Goal: Information Seeking & Learning: Learn about a topic

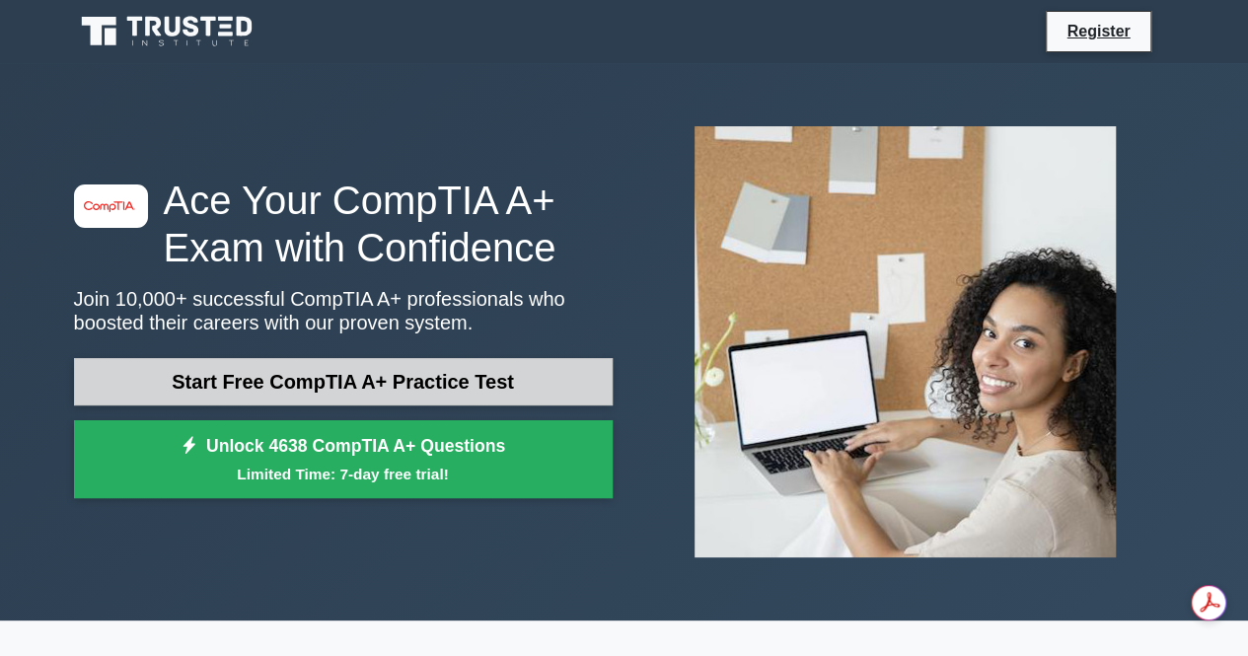
click at [487, 380] on link "Start Free CompTIA A+ Practice Test" at bounding box center [343, 381] width 538 height 47
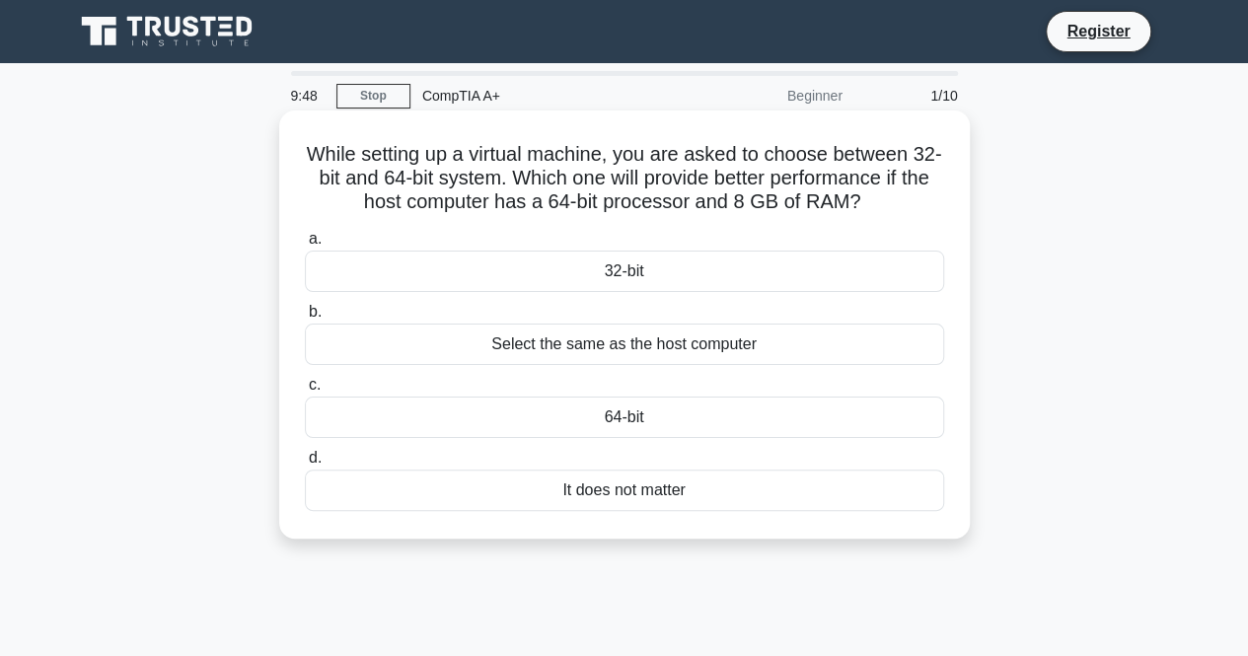
click at [634, 424] on div "64-bit" at bounding box center [624, 416] width 639 height 41
click at [305, 392] on input "c. 64-bit" at bounding box center [305, 385] width 0 height 13
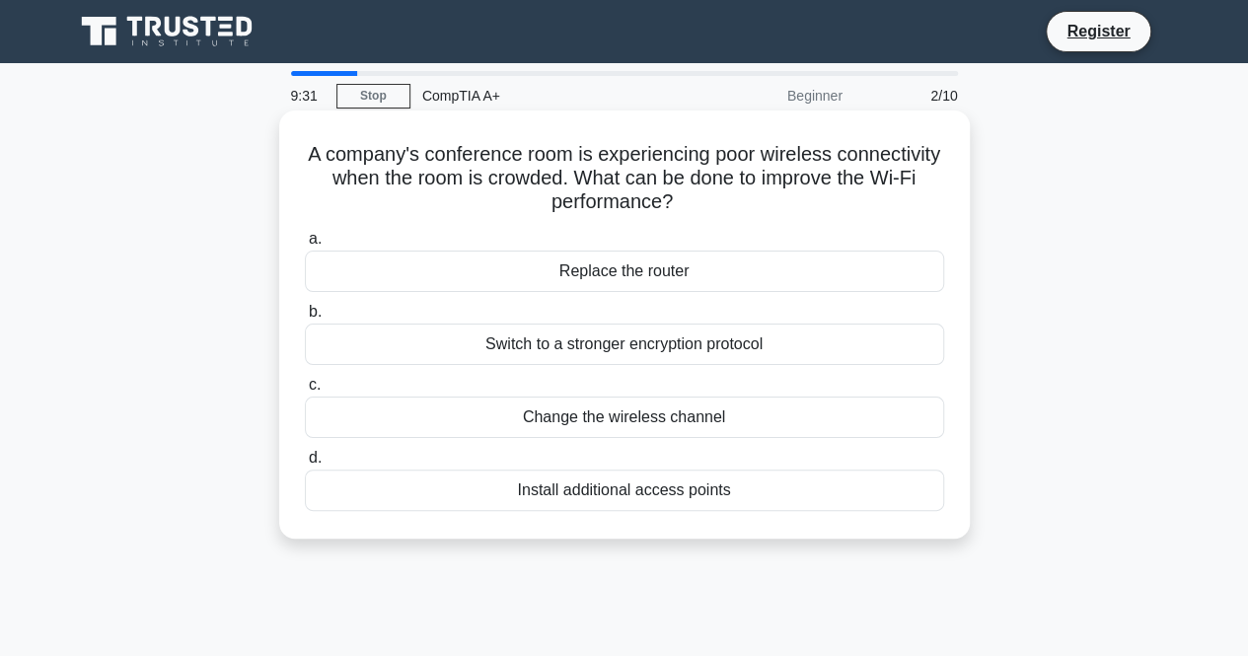
click at [690, 421] on div "Change the wireless channel" at bounding box center [624, 416] width 639 height 41
click at [305, 392] on input "c. Change the wireless channel" at bounding box center [305, 385] width 0 height 13
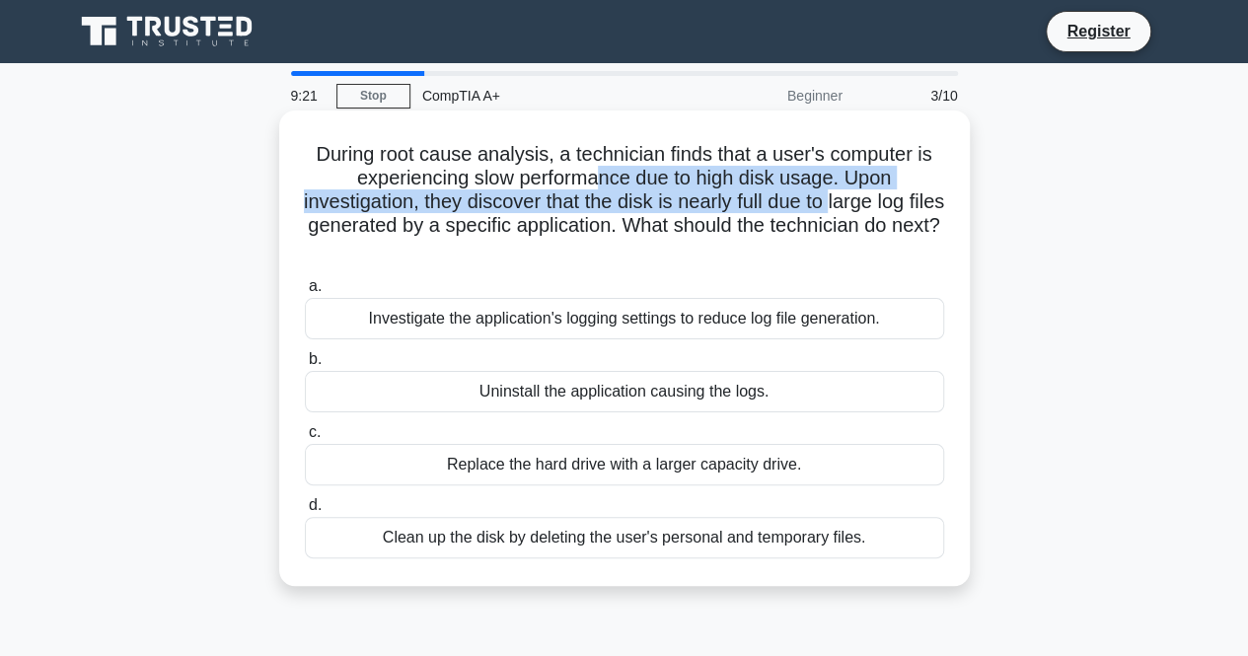
drag, startPoint x: 599, startPoint y: 175, endPoint x: 856, endPoint y: 212, distance: 260.1
click at [856, 212] on h5 "During root cause analysis, a technician finds that a user's computer is experi…" at bounding box center [624, 202] width 643 height 120
click at [795, 200] on h5 "During root cause analysis, a technician finds that a user's computer is experi…" at bounding box center [624, 202] width 643 height 120
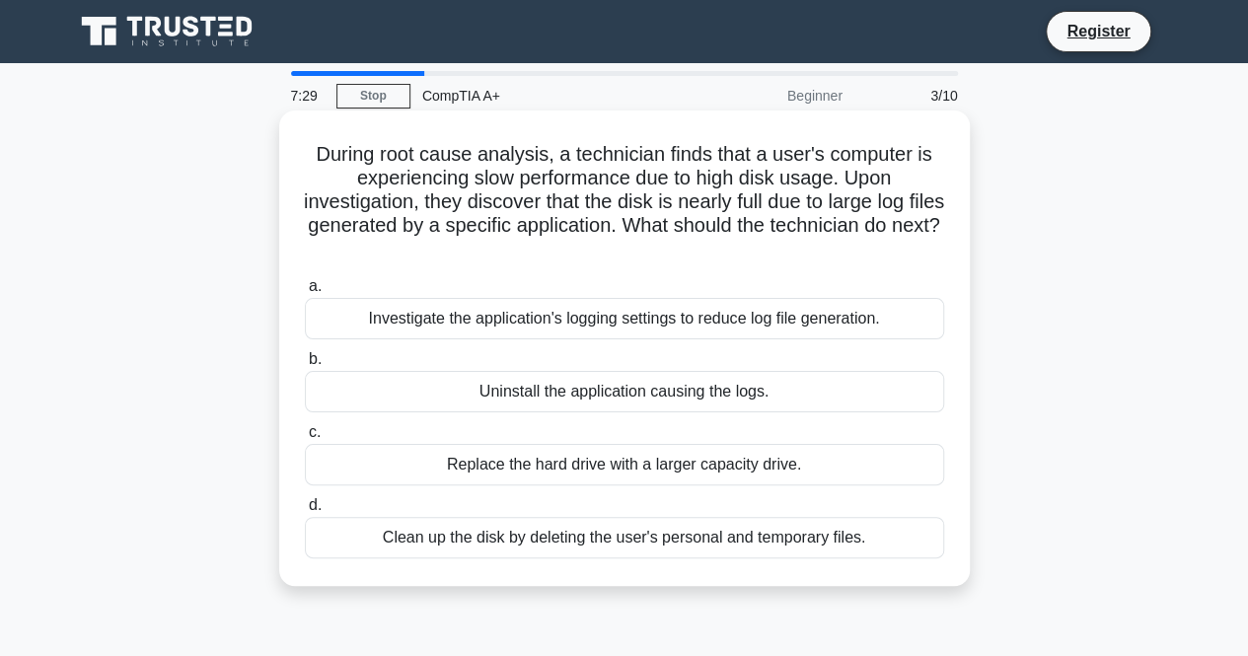
click at [710, 322] on div "Investigate the application's logging settings to reduce log file generation." at bounding box center [624, 318] width 639 height 41
click at [305, 293] on input "a. Investigate the application's logging settings to reduce log file generation." at bounding box center [305, 286] width 0 height 13
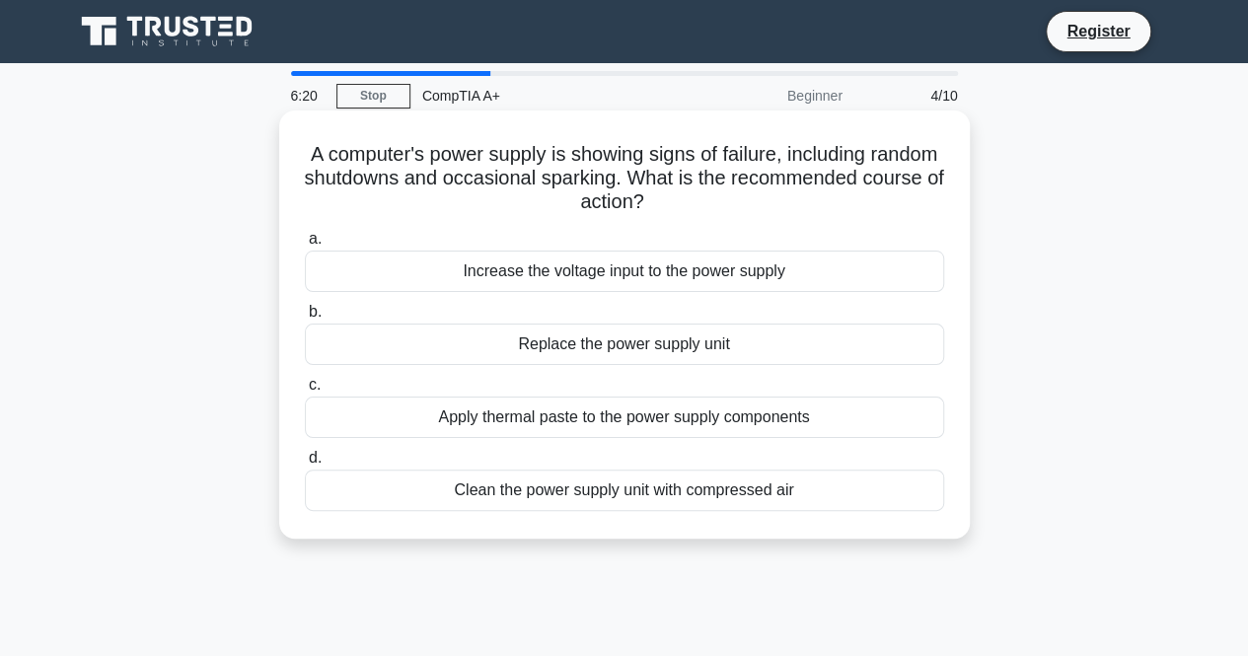
click at [656, 340] on div "Replace the power supply unit" at bounding box center [624, 343] width 639 height 41
click at [305, 319] on input "b. Replace the power supply unit" at bounding box center [305, 312] width 0 height 13
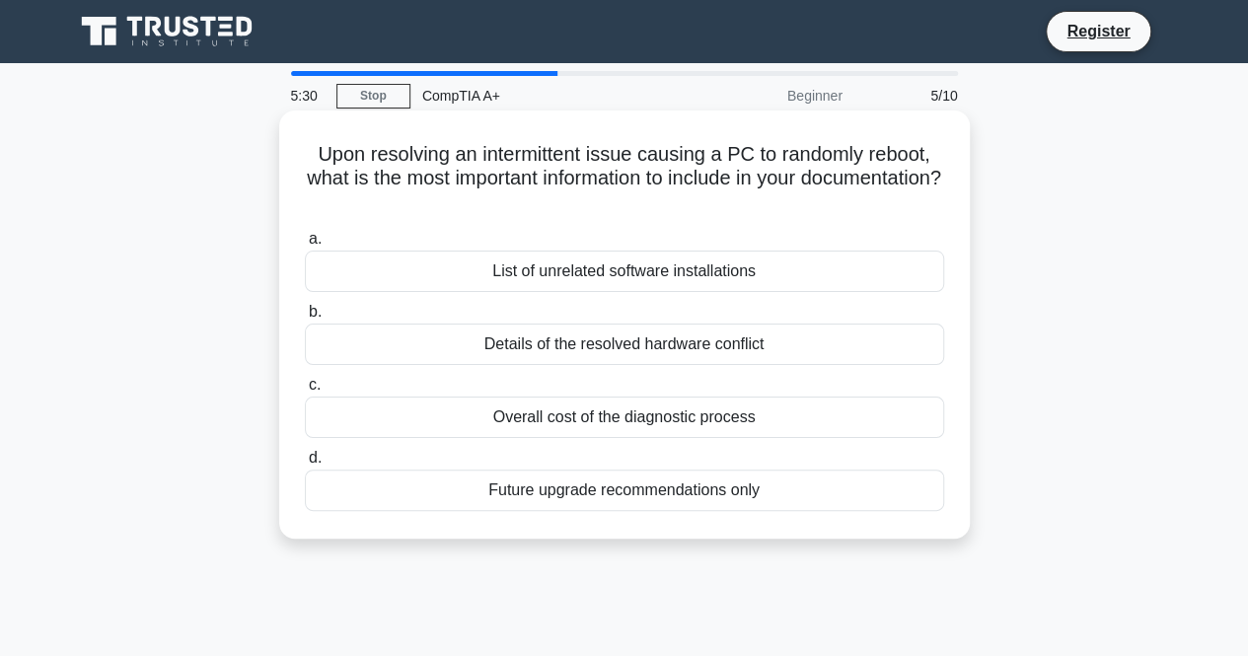
click at [630, 347] on div "Details of the resolved hardware conflict" at bounding box center [624, 343] width 639 height 41
click at [305, 319] on input "b. Details of the resolved hardware conflict" at bounding box center [305, 312] width 0 height 13
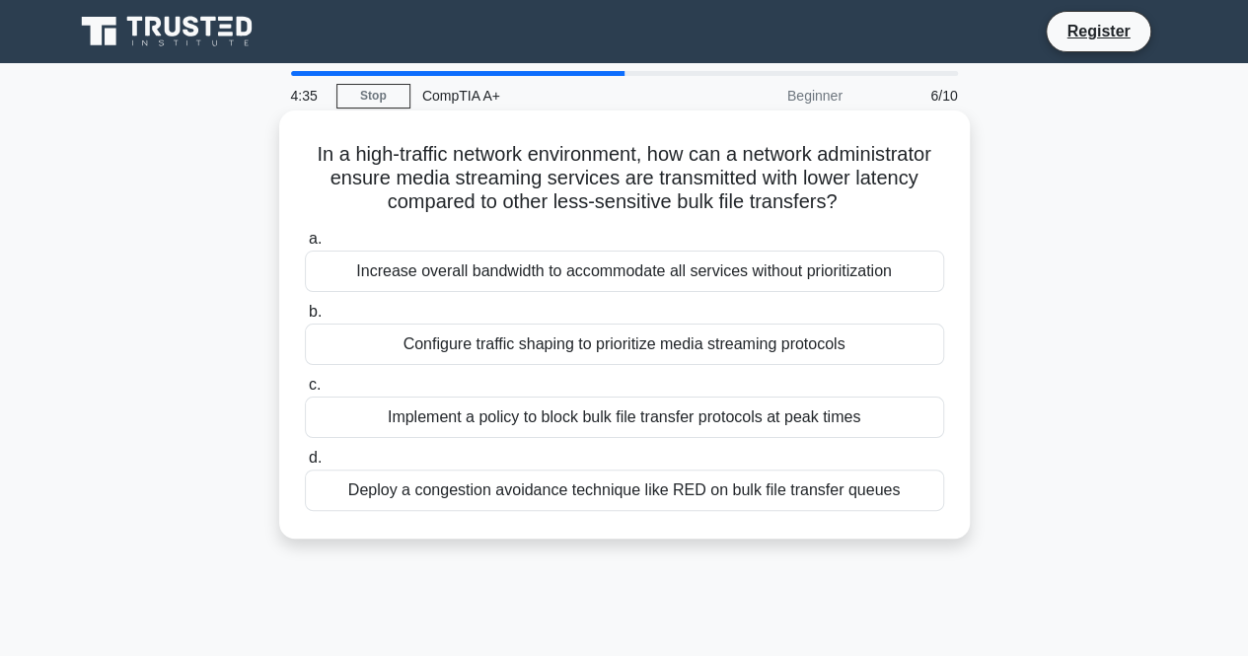
click at [635, 348] on div "Configure traffic shaping to prioritize media streaming protocols" at bounding box center [624, 343] width 639 height 41
click at [305, 319] on input "b. Configure traffic shaping to prioritize media streaming protocols" at bounding box center [305, 312] width 0 height 13
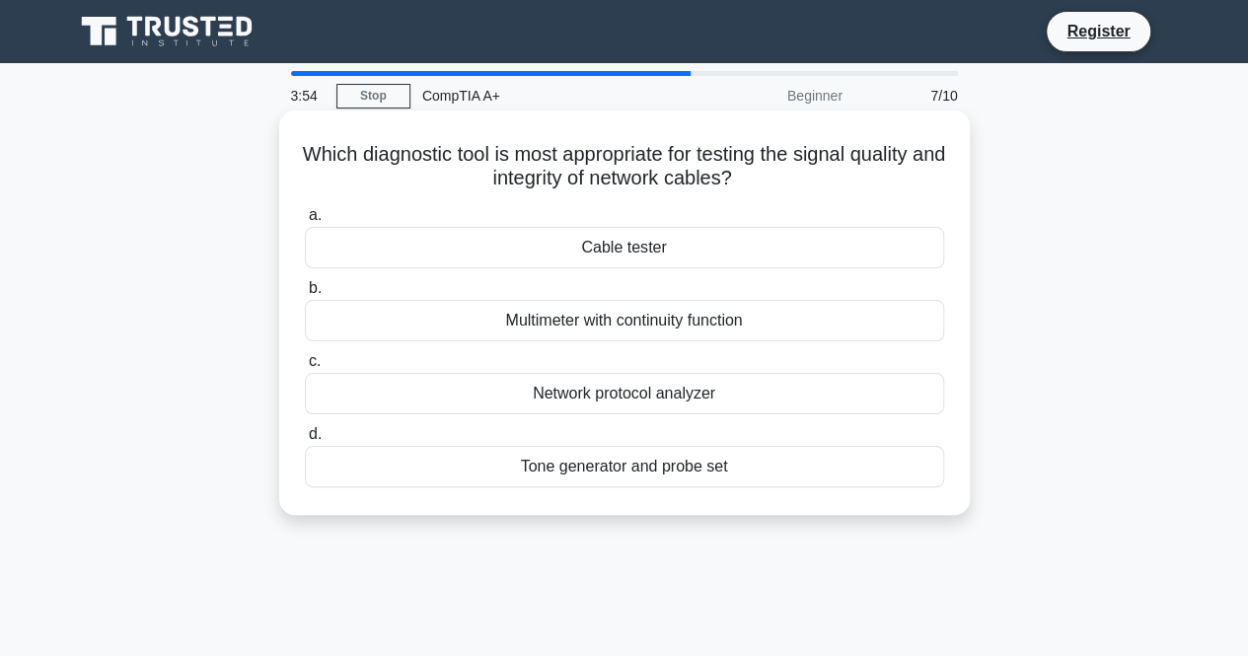
drag, startPoint x: 794, startPoint y: 319, endPoint x: 486, endPoint y: 304, distance: 308.1
click at [486, 304] on div "Multimeter with continuity function" at bounding box center [624, 320] width 639 height 41
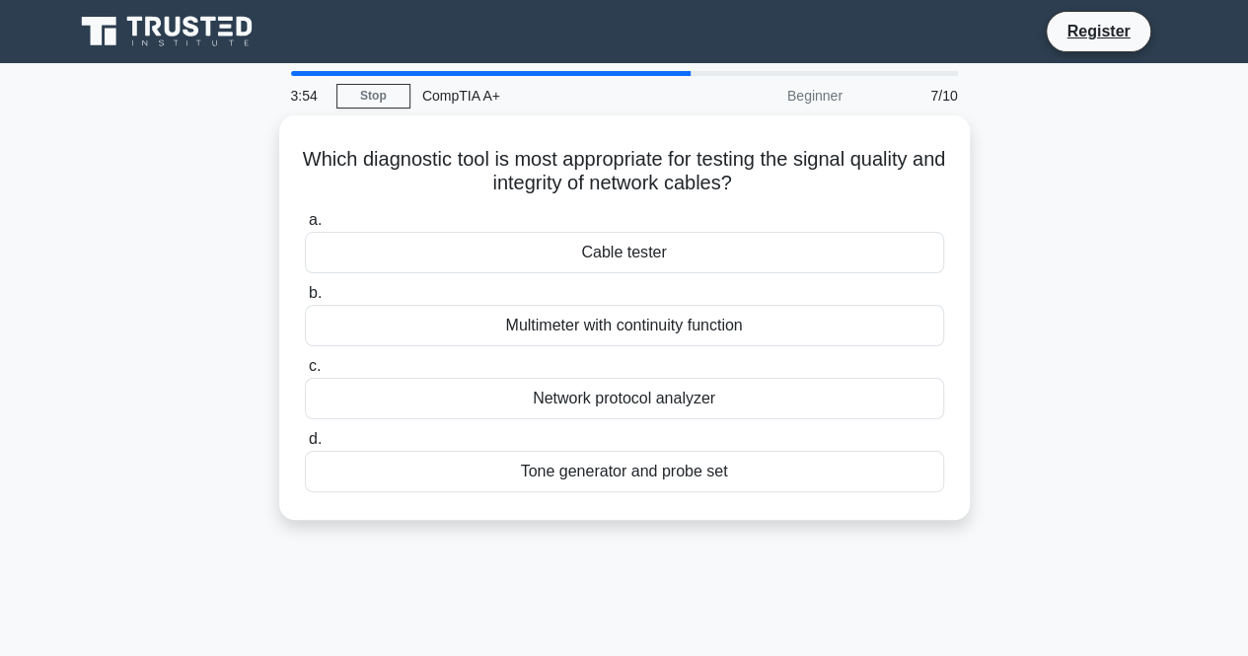
copy div "Multimeter with continuity function"
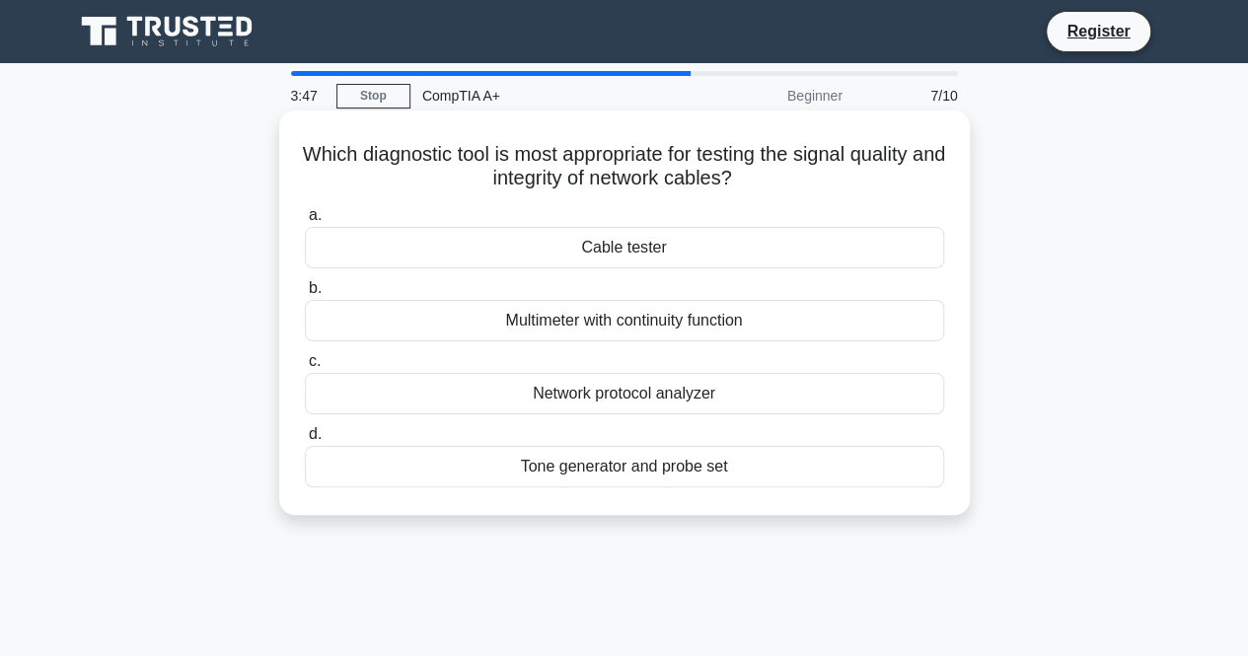
drag, startPoint x: 706, startPoint y: 249, endPoint x: 562, endPoint y: 248, distance: 144.0
click at [562, 248] on div "Cable tester" at bounding box center [624, 247] width 639 height 41
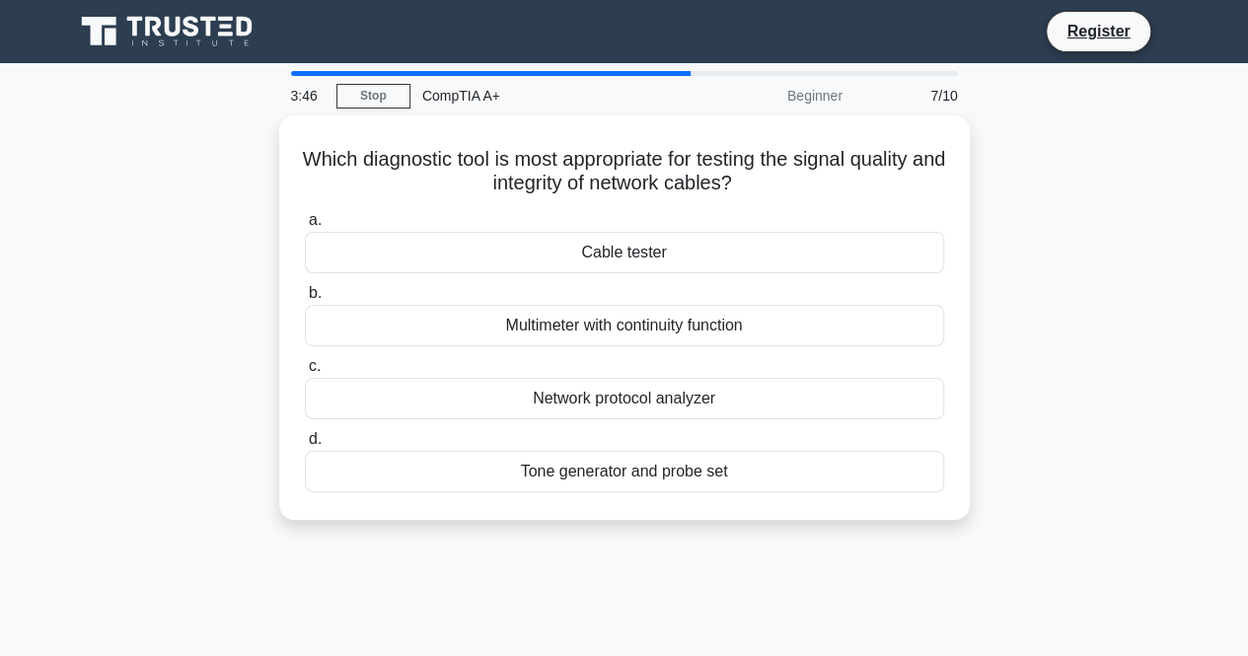
copy div "Cable tester"
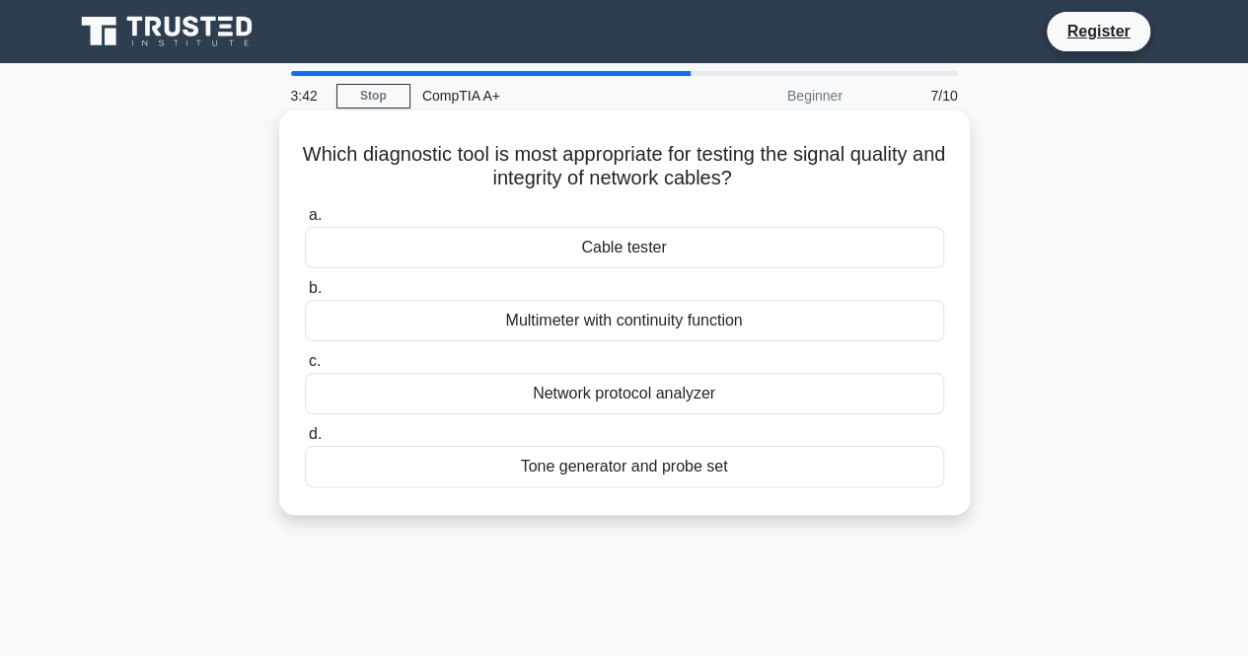
click at [627, 248] on div "Cable tester" at bounding box center [624, 247] width 639 height 41
click at [305, 222] on input "a. Cable tester" at bounding box center [305, 215] width 0 height 13
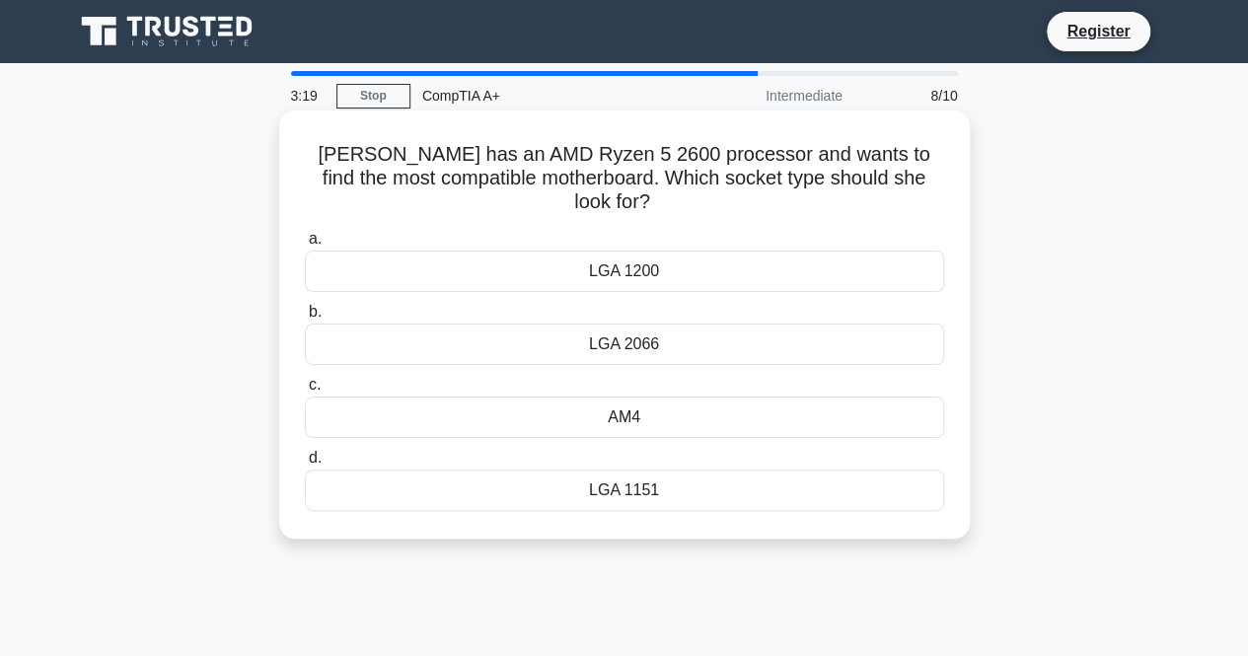
click at [631, 400] on div "AM4" at bounding box center [624, 416] width 639 height 41
click at [305, 392] on input "c. AM4" at bounding box center [305, 385] width 0 height 13
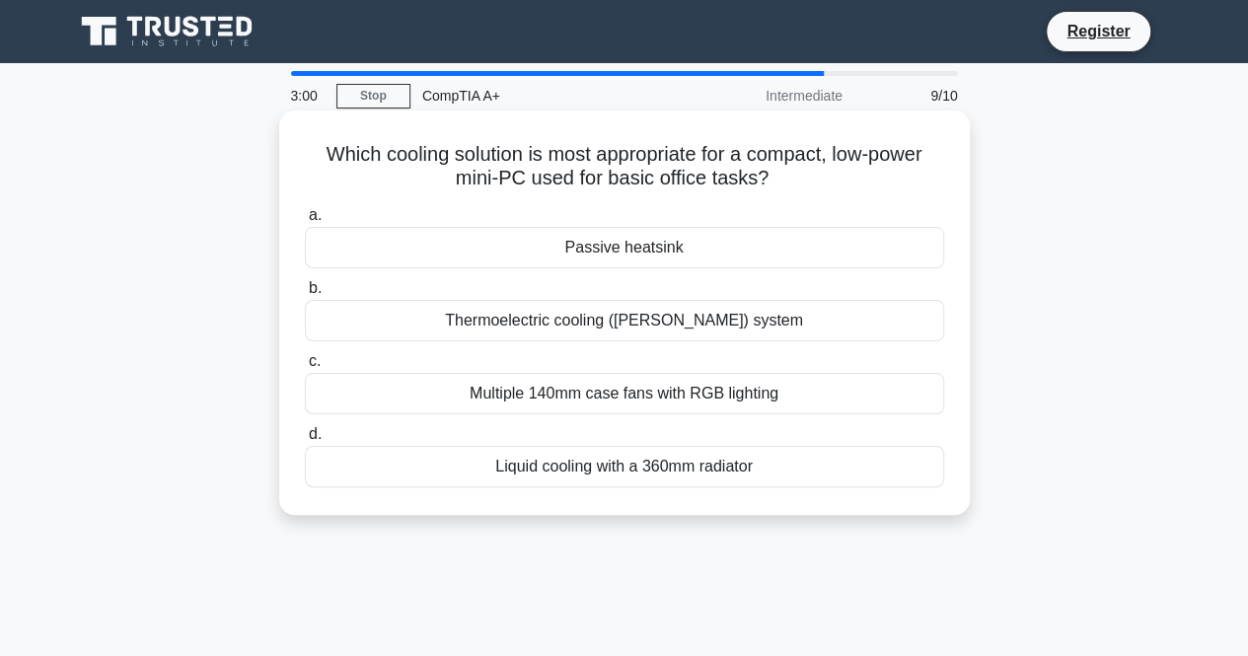
click at [637, 262] on div "Passive heatsink" at bounding box center [624, 247] width 639 height 41
click at [305, 222] on input "a. Passive heatsink" at bounding box center [305, 215] width 0 height 13
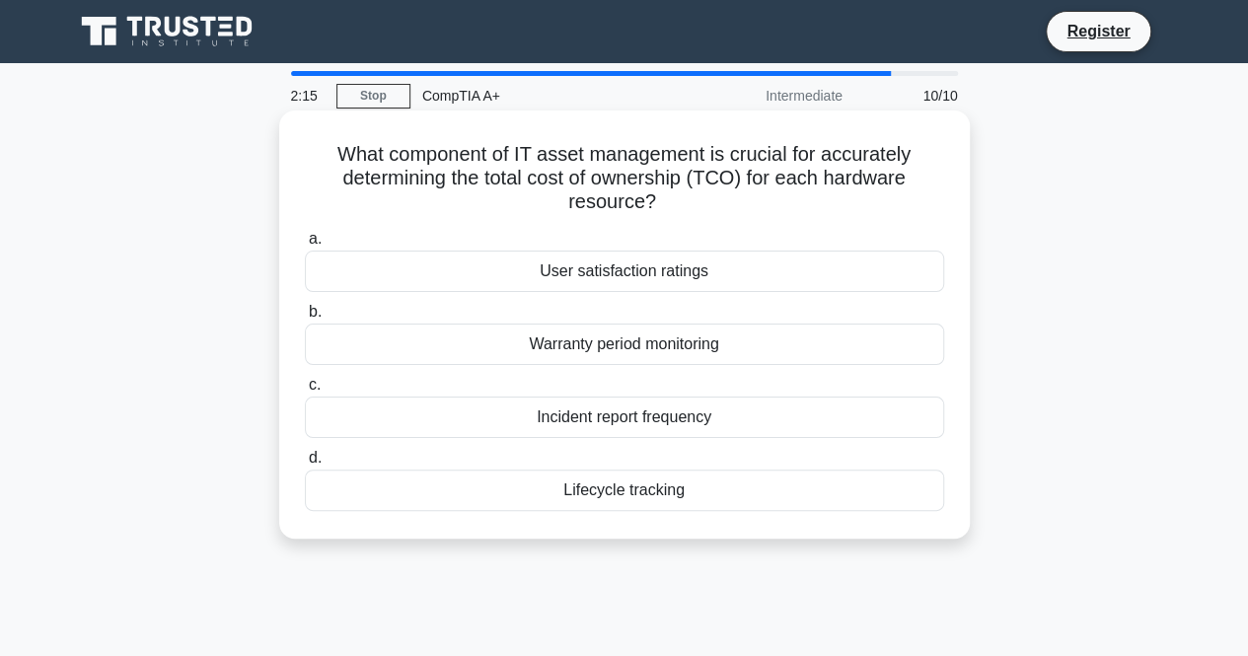
click at [662, 352] on div "Warranty period monitoring" at bounding box center [624, 343] width 639 height 41
click at [305, 319] on input "b. Warranty period monitoring" at bounding box center [305, 312] width 0 height 13
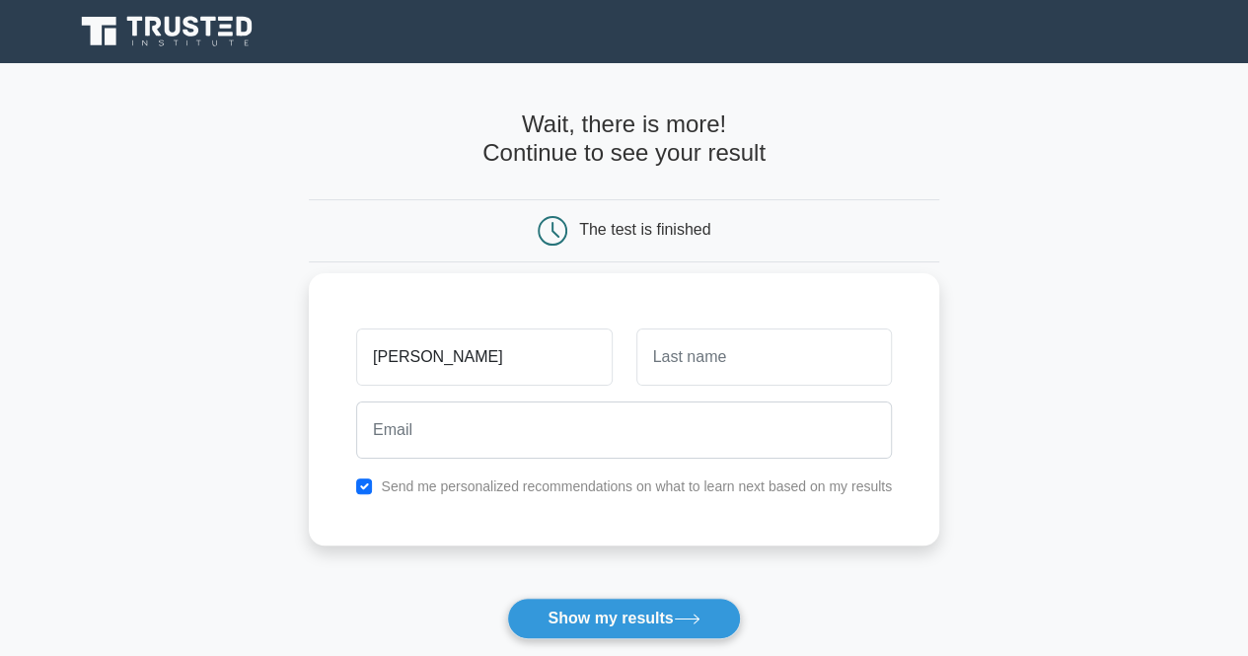
type input "Melbert"
type input "Daiz"
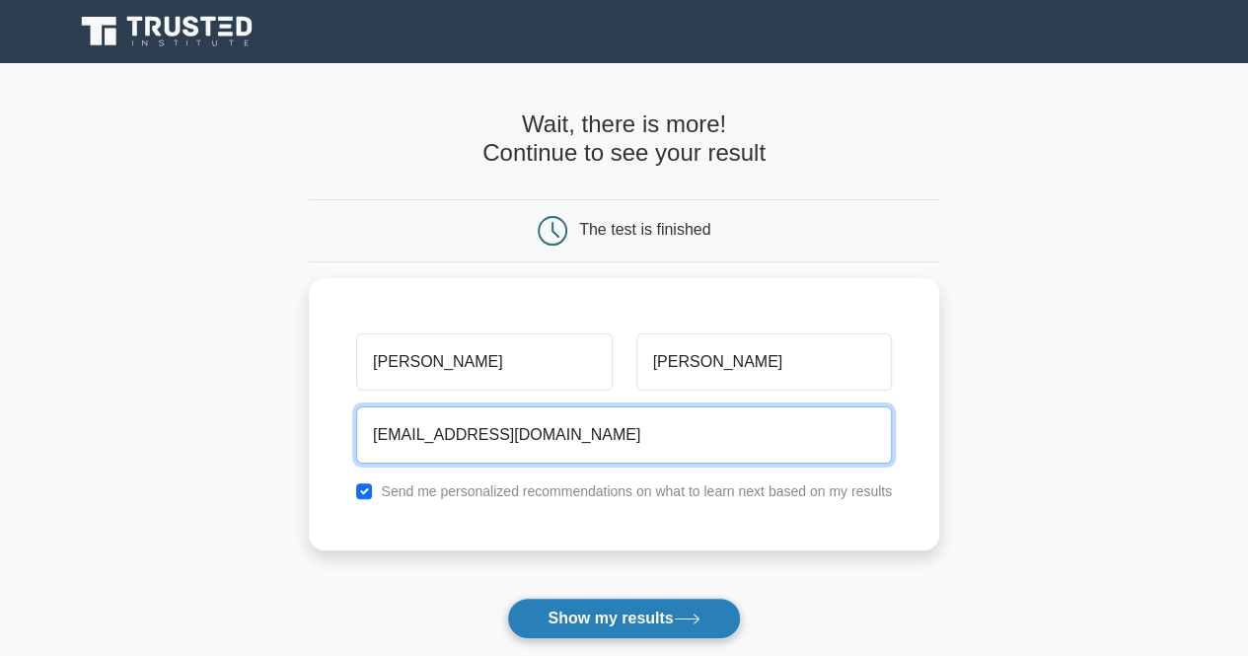
type input "melbertdaiz@gmail.com"
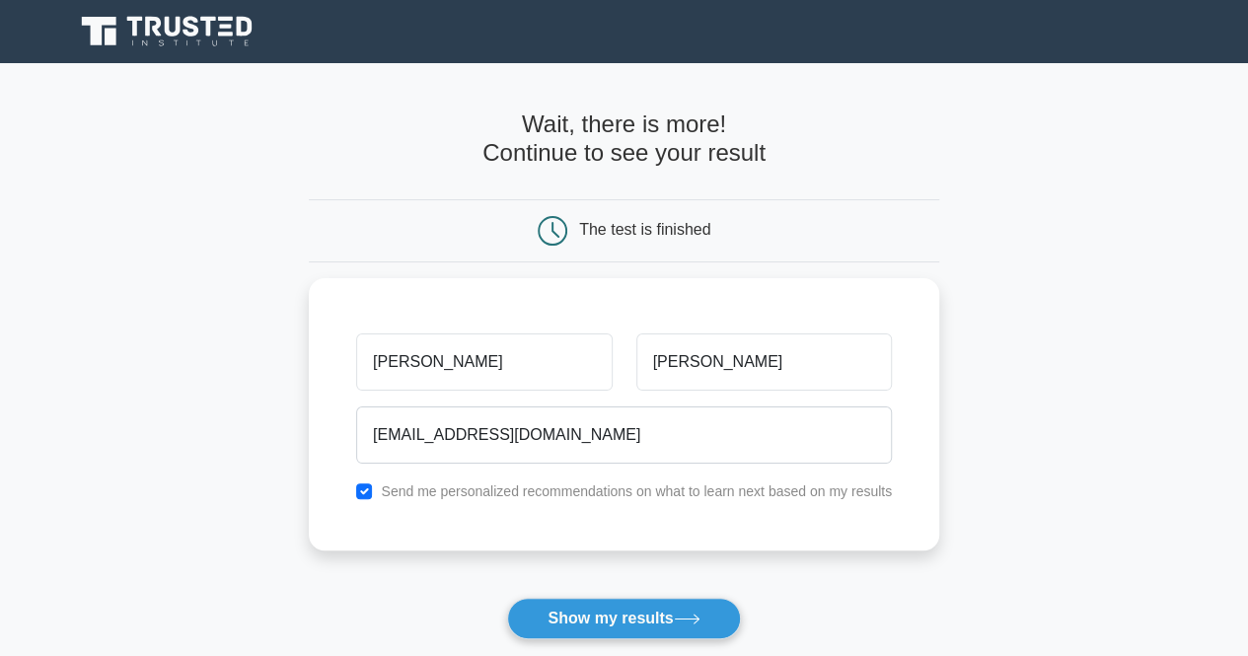
click at [623, 627] on button "Show my results" at bounding box center [623, 618] width 233 height 41
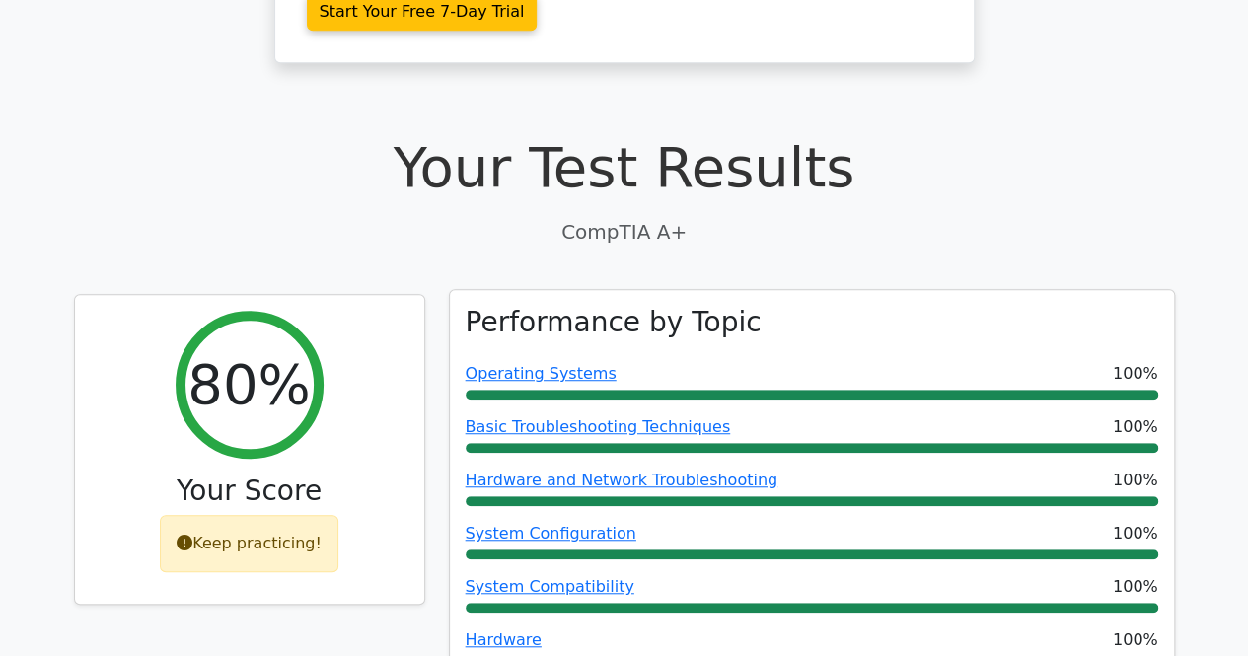
scroll to position [592, 0]
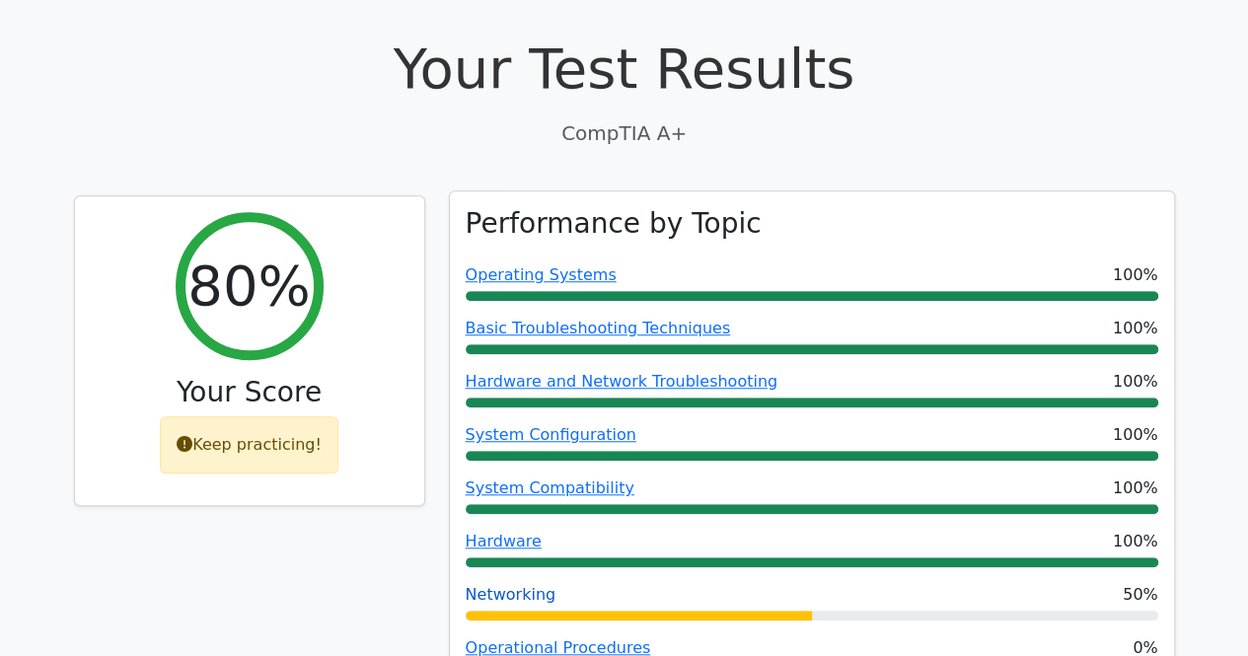
click at [505, 585] on link "Networking" at bounding box center [511, 594] width 91 height 19
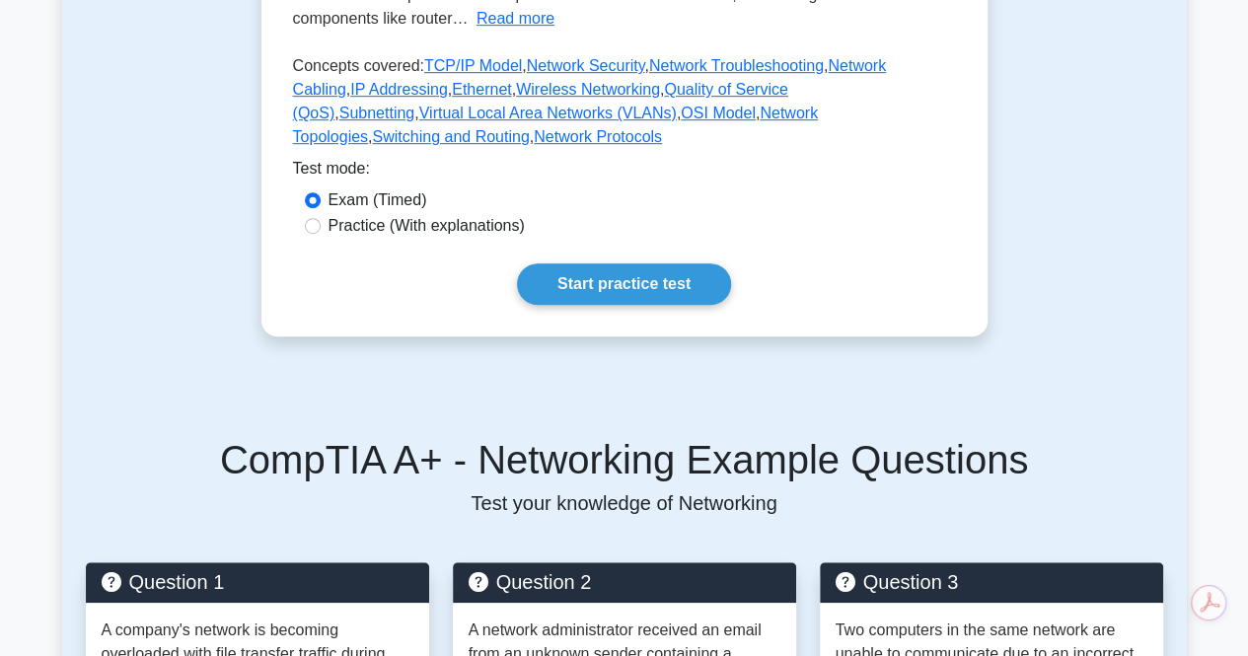
scroll to position [394, 0]
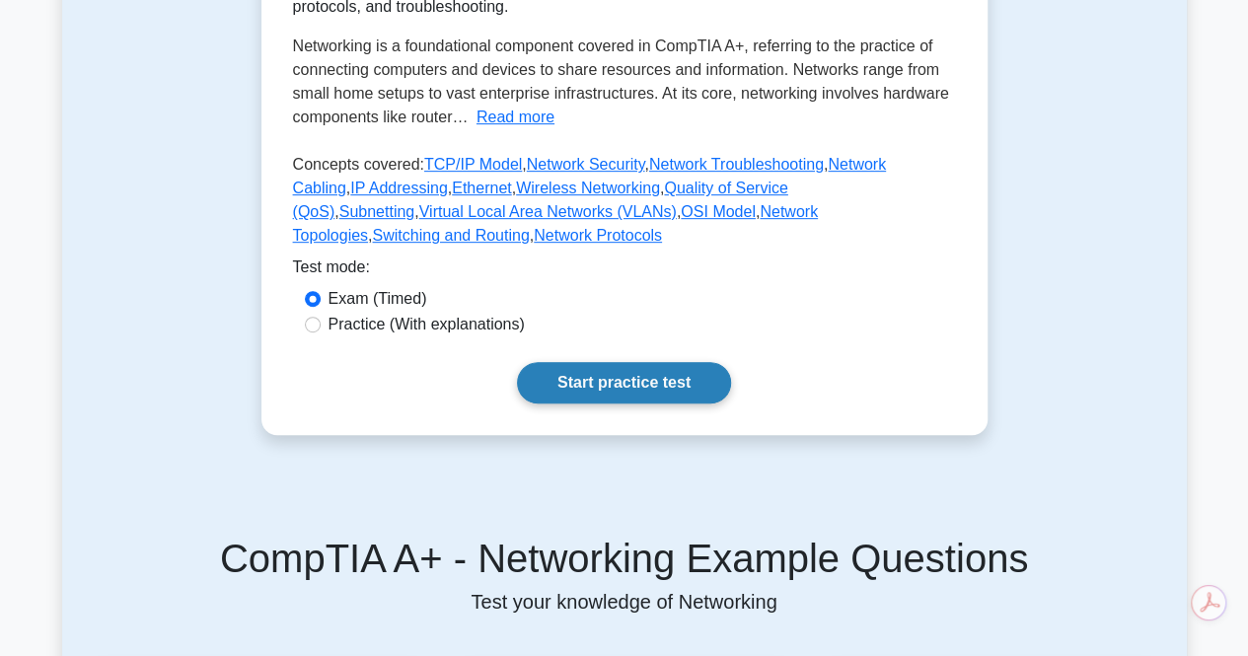
click at [674, 362] on link "Start practice test" at bounding box center [624, 382] width 214 height 41
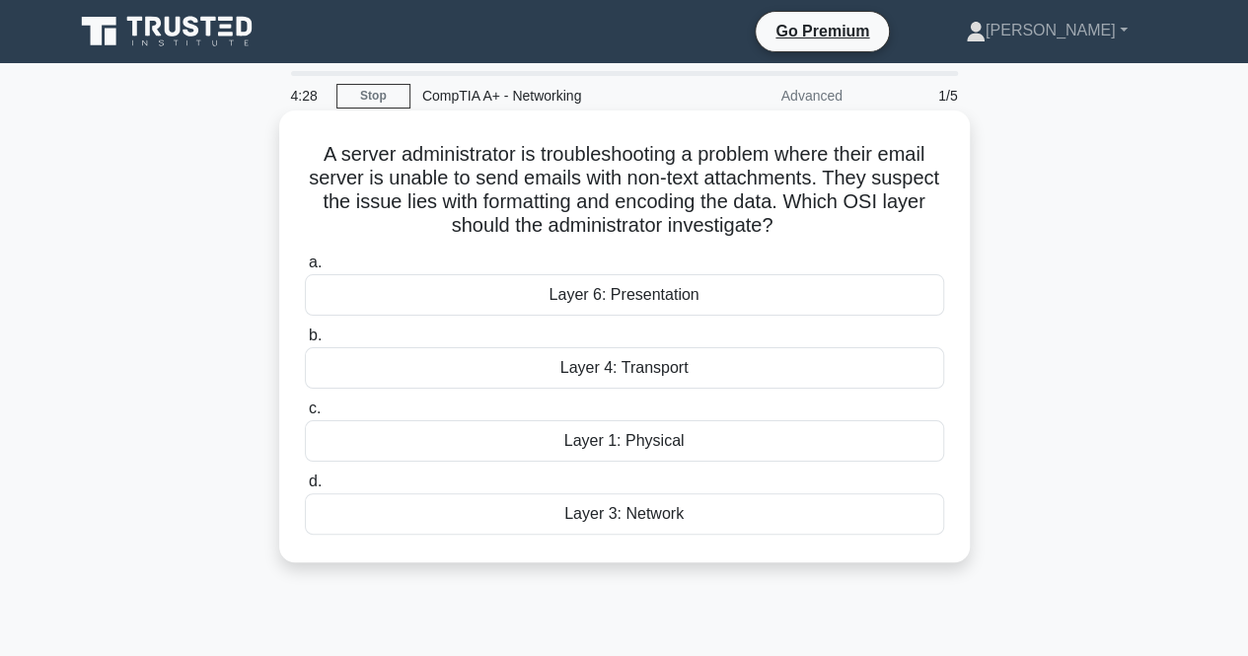
click at [646, 371] on div "Layer 4: Transport" at bounding box center [624, 367] width 639 height 41
click at [305, 342] on input "b. Layer 4: Transport" at bounding box center [305, 335] width 0 height 13
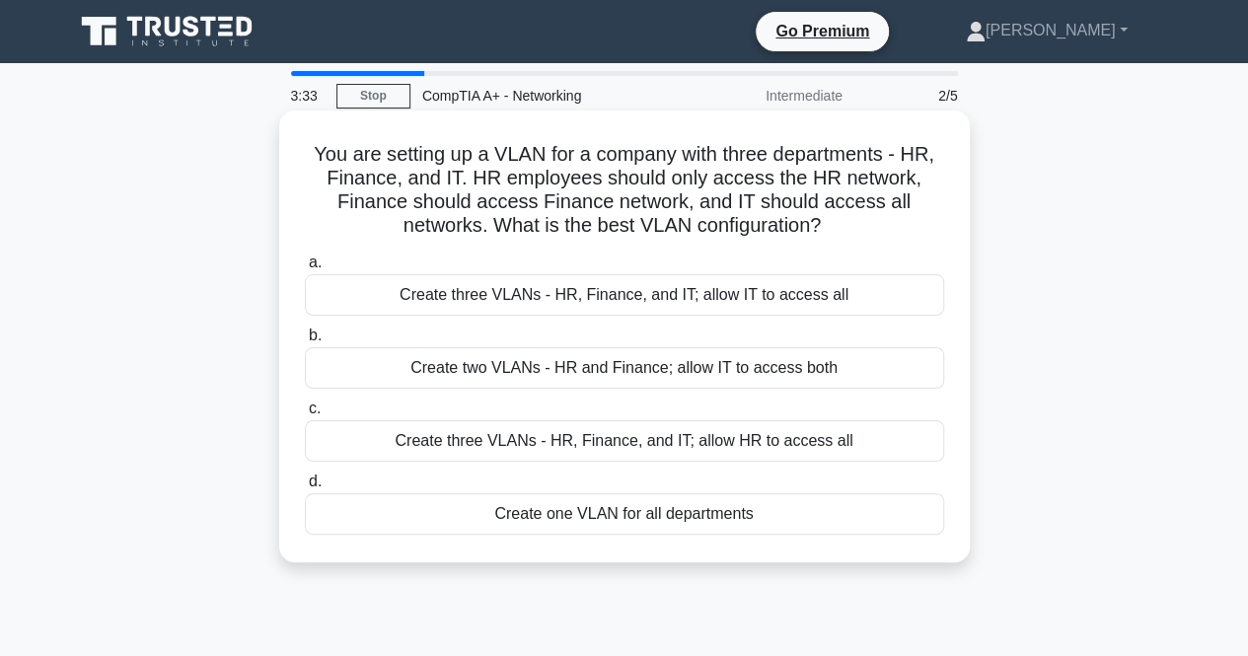
click at [746, 295] on div "Create three VLANs - HR, Finance, and IT; allow IT to access all" at bounding box center [624, 294] width 639 height 41
click at [305, 269] on input "a. Create three VLANs - HR, Finance, and IT; allow IT to access all" at bounding box center [305, 262] width 0 height 13
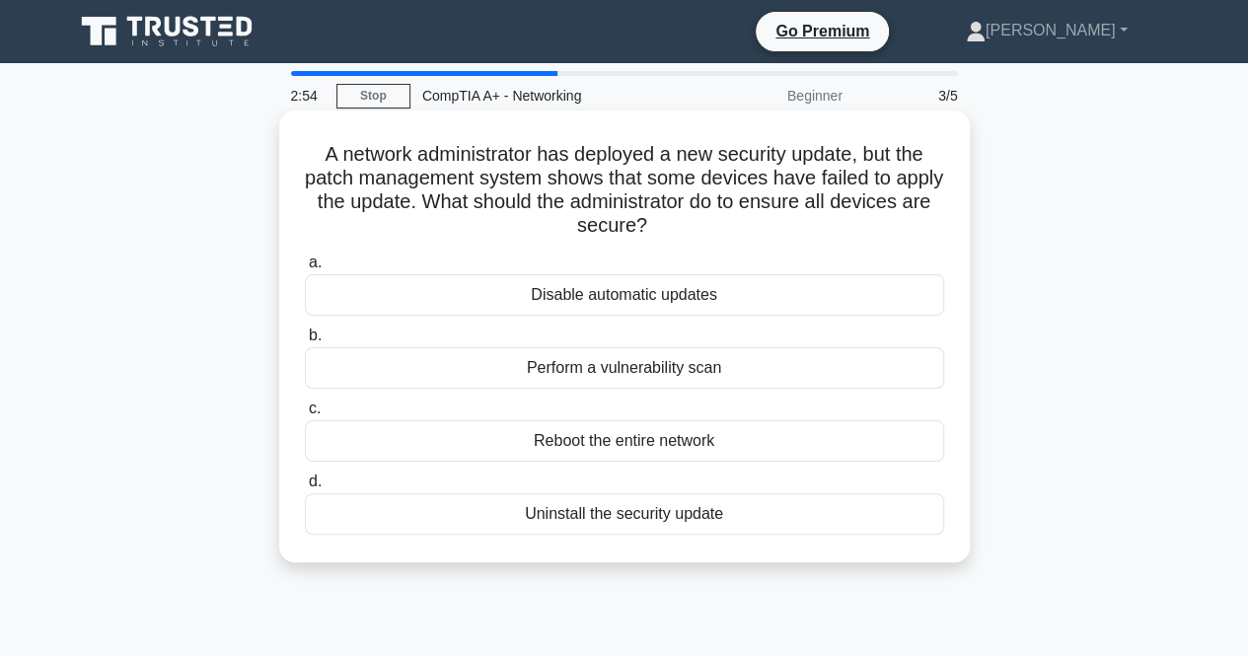
click at [674, 368] on div "Perform a vulnerability scan" at bounding box center [624, 367] width 639 height 41
click at [305, 342] on input "b. Perform a vulnerability scan" at bounding box center [305, 335] width 0 height 13
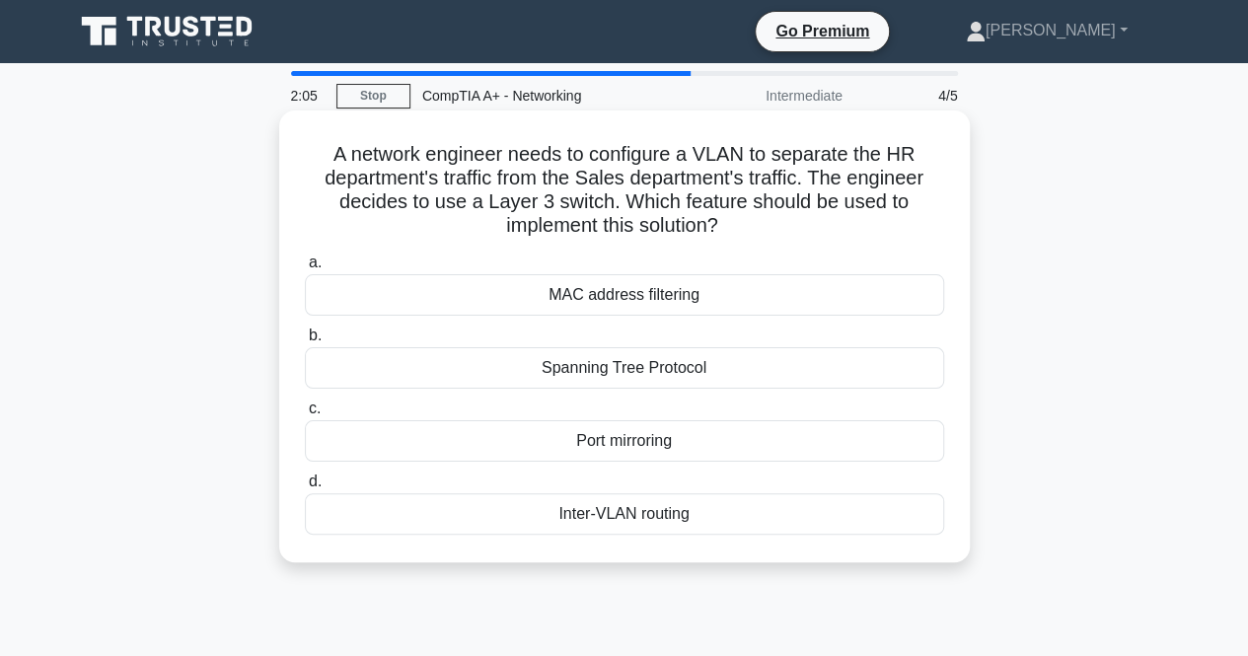
click at [645, 517] on div "Inter-VLAN routing" at bounding box center [624, 513] width 639 height 41
click at [305, 488] on input "d. Inter-VLAN routing" at bounding box center [305, 481] width 0 height 13
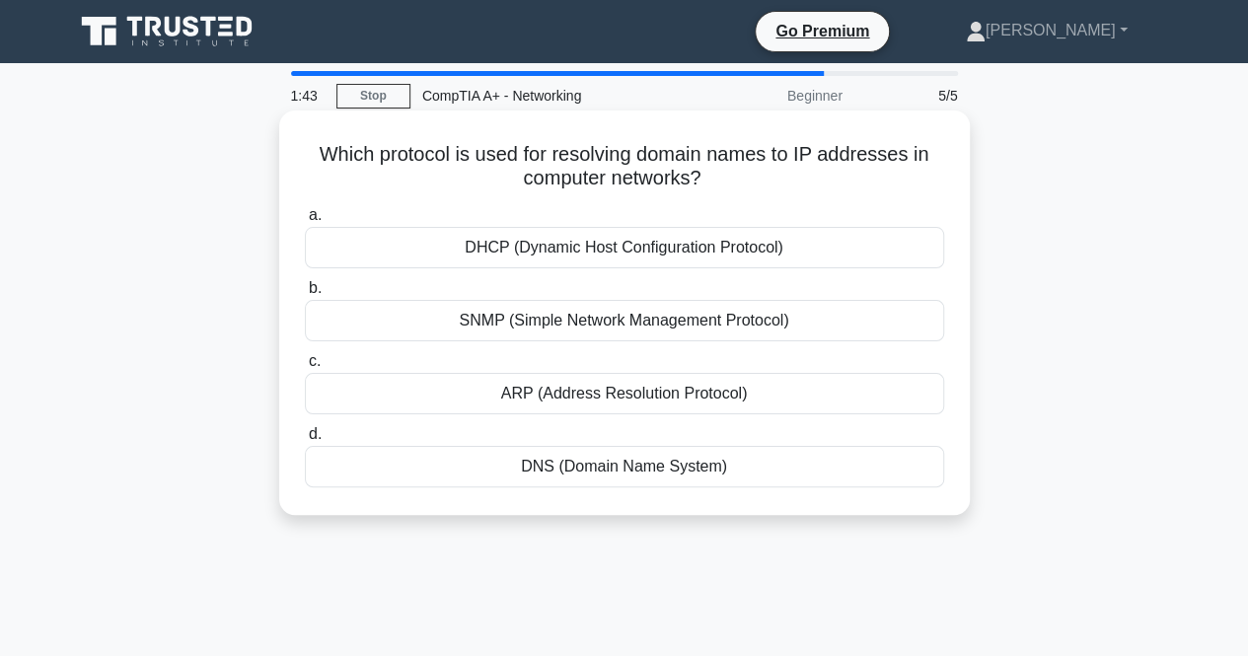
click at [722, 259] on div "DHCP (Dynamic Host Configuration Protocol)" at bounding box center [624, 247] width 639 height 41
click at [305, 222] on input "a. DHCP (Dynamic Host Configuration Protocol)" at bounding box center [305, 215] width 0 height 13
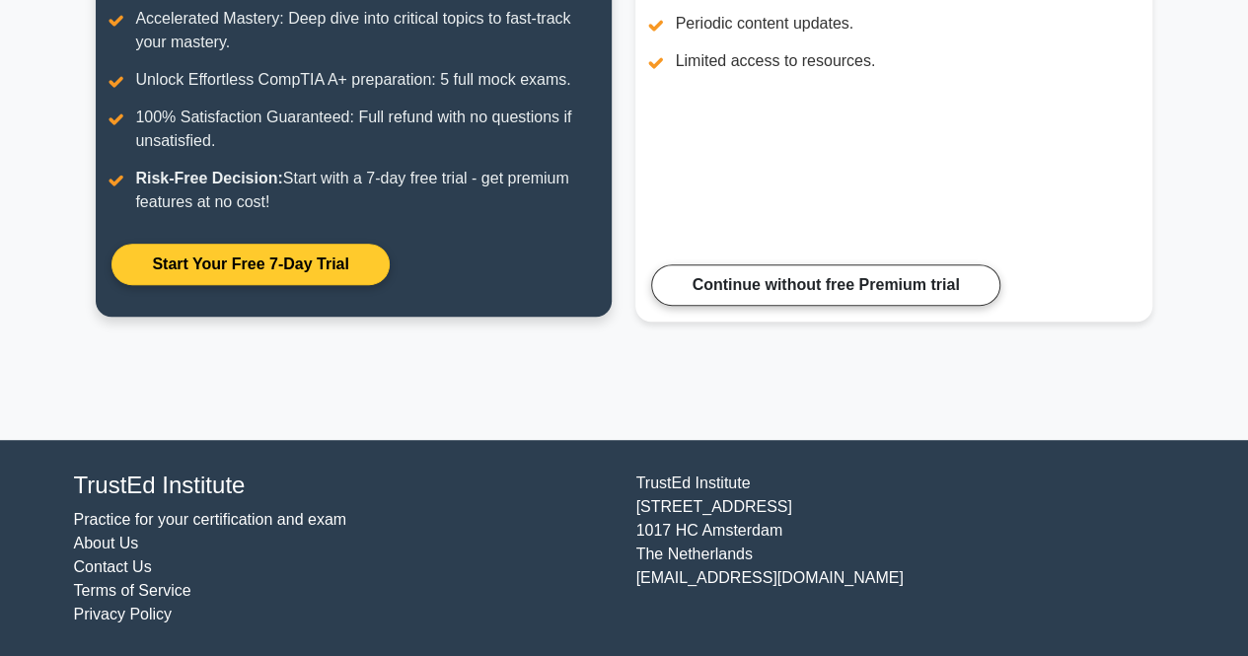
scroll to position [276, 0]
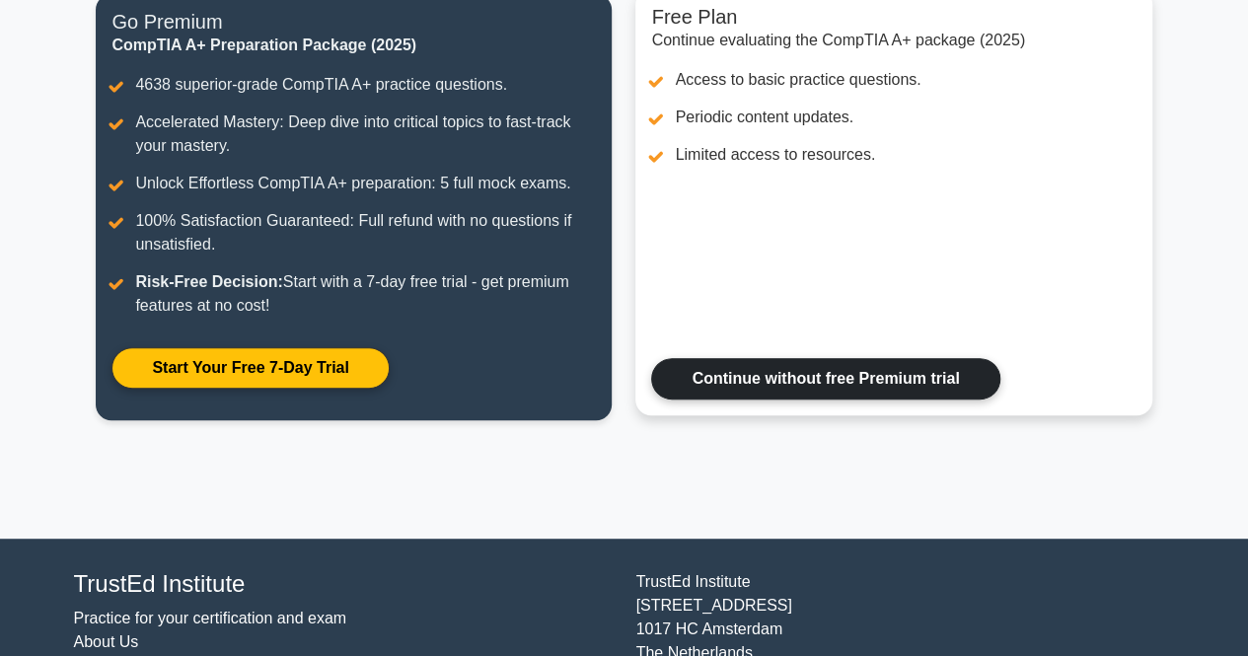
click at [840, 378] on link "Continue without free Premium trial" at bounding box center [825, 378] width 348 height 41
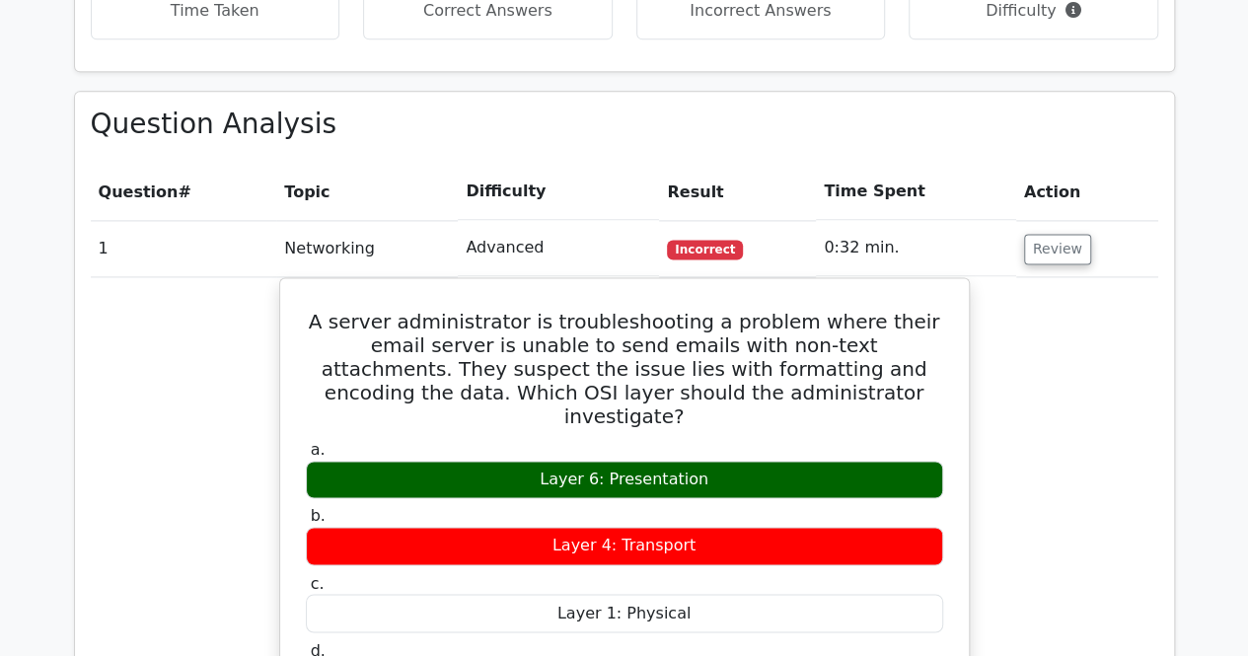
scroll to position [1085, 0]
